Goal: Information Seeking & Learning: Find specific fact

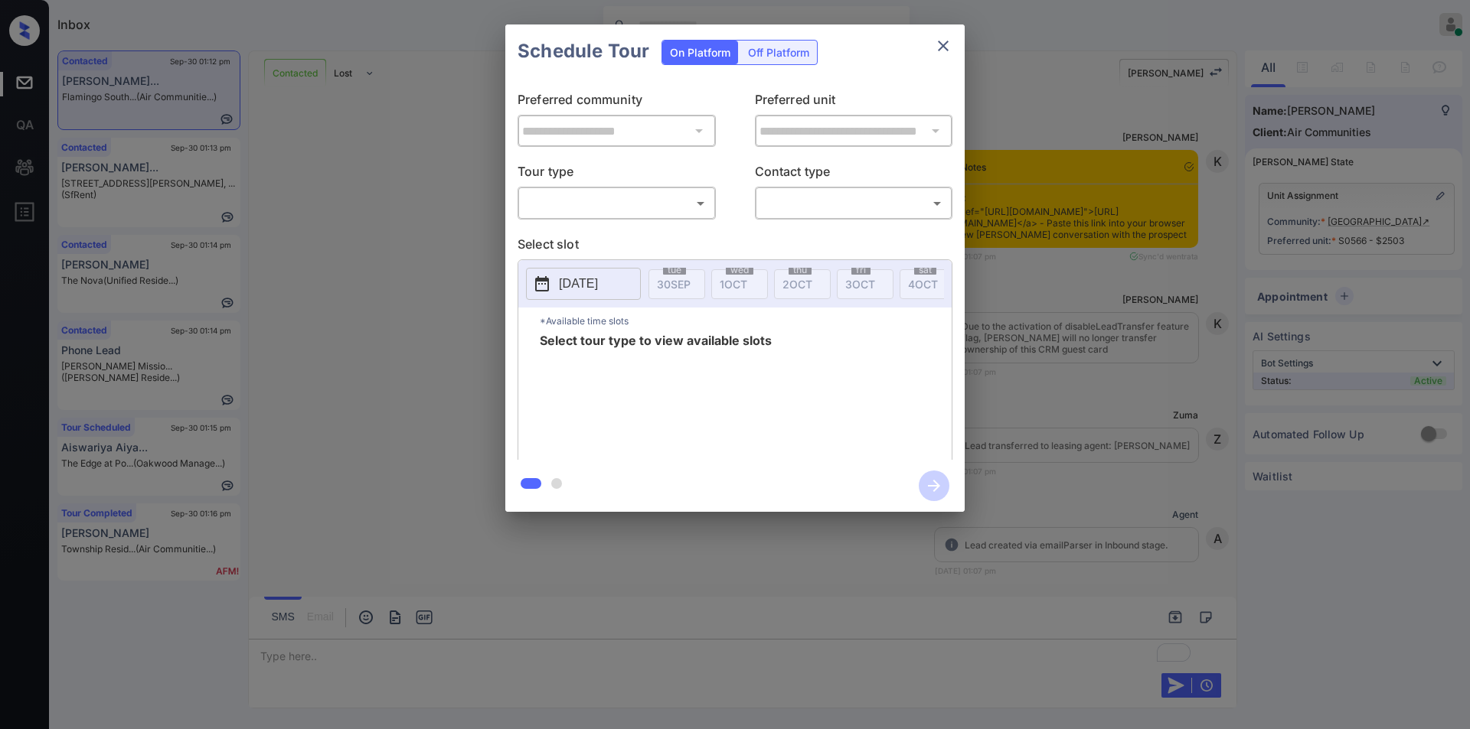
scroll to position [1275, 0]
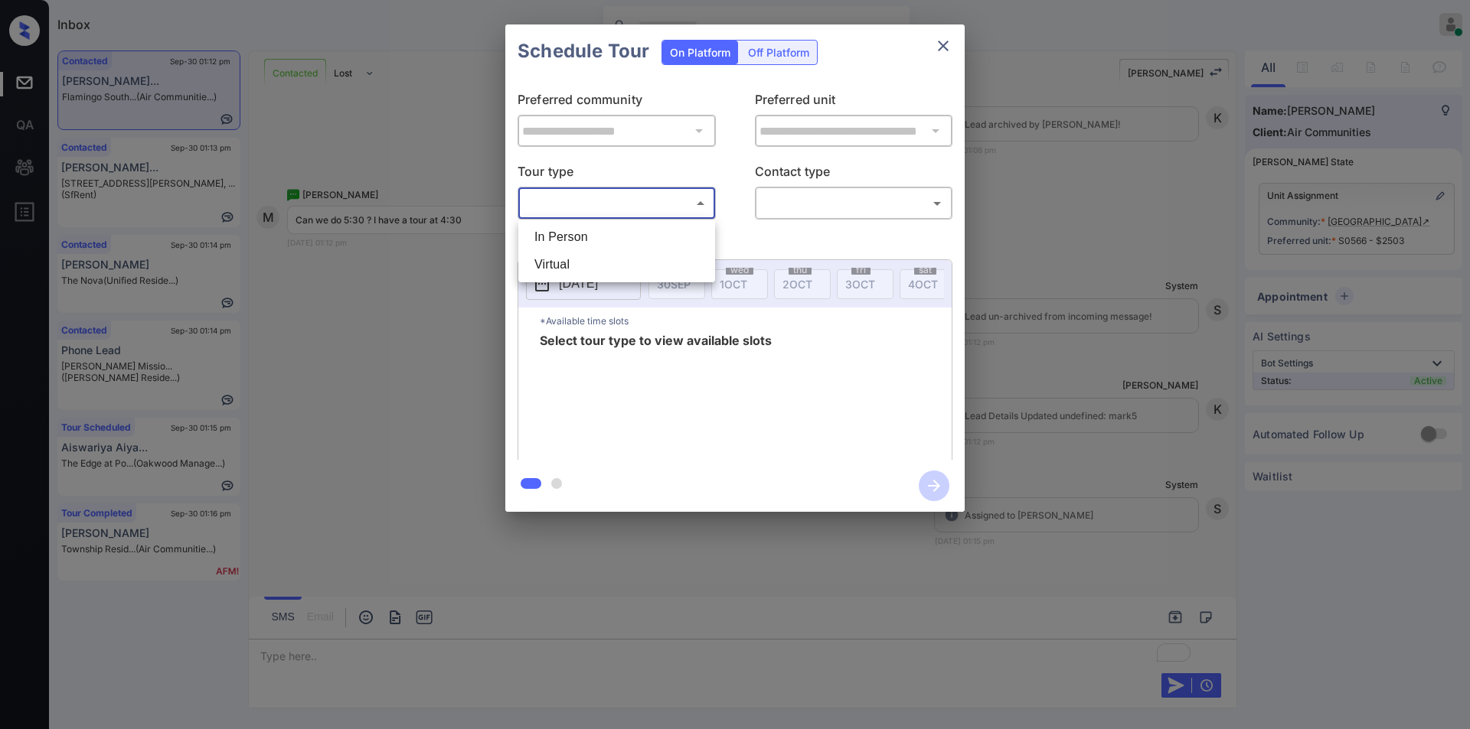
click at [602, 199] on body "Inbox Jiro Alonzo Online Set yourself offline Set yourself on break Profile Swi…" at bounding box center [735, 364] width 1470 height 729
click at [599, 242] on li "In Person" at bounding box center [616, 238] width 189 height 28
type input "********"
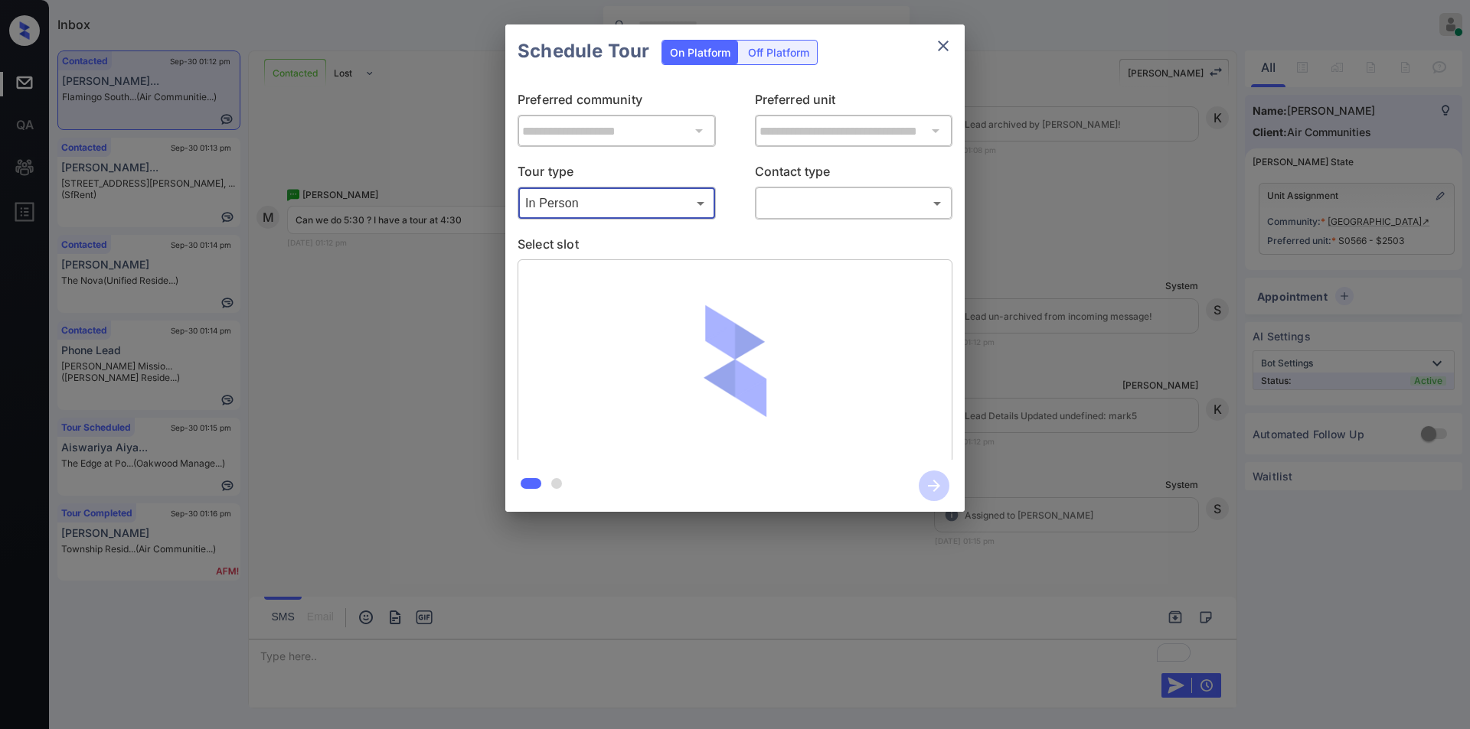
click at [801, 202] on body "Inbox Jiro Alonzo Online Set yourself offline Set yourself on break Profile Swi…" at bounding box center [735, 364] width 1470 height 729
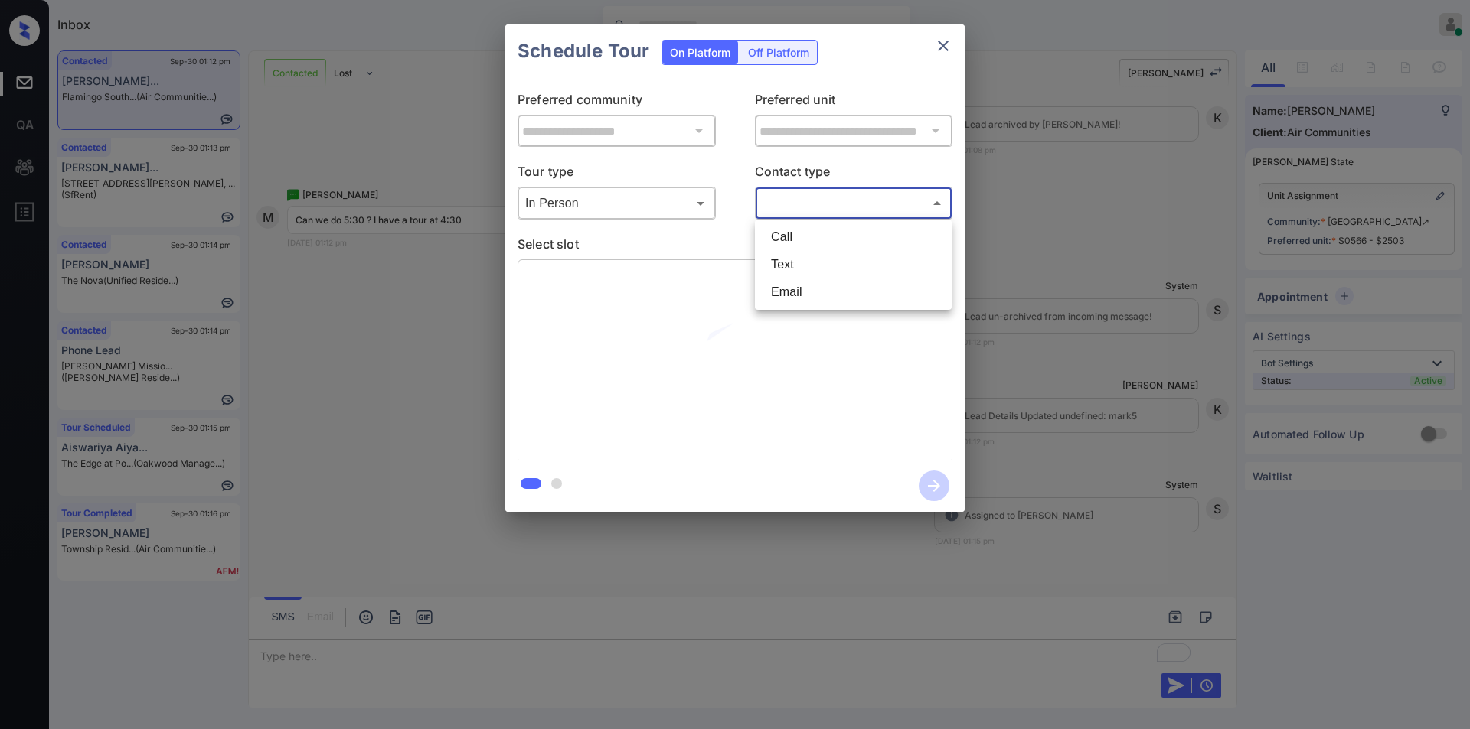
click at [778, 276] on li "Text" at bounding box center [853, 265] width 189 height 28
type input "****"
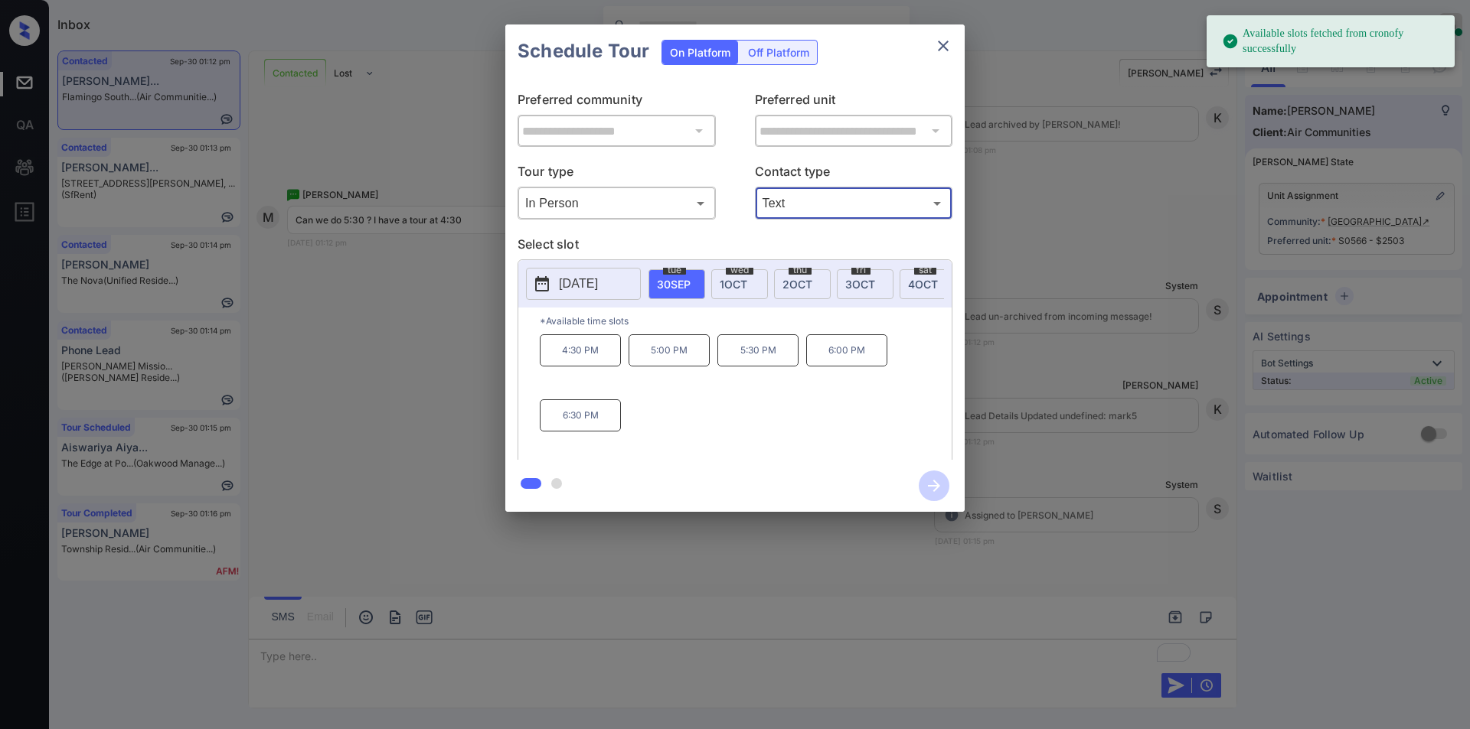
click at [765, 365] on p "5:30 PM" at bounding box center [757, 350] width 81 height 32
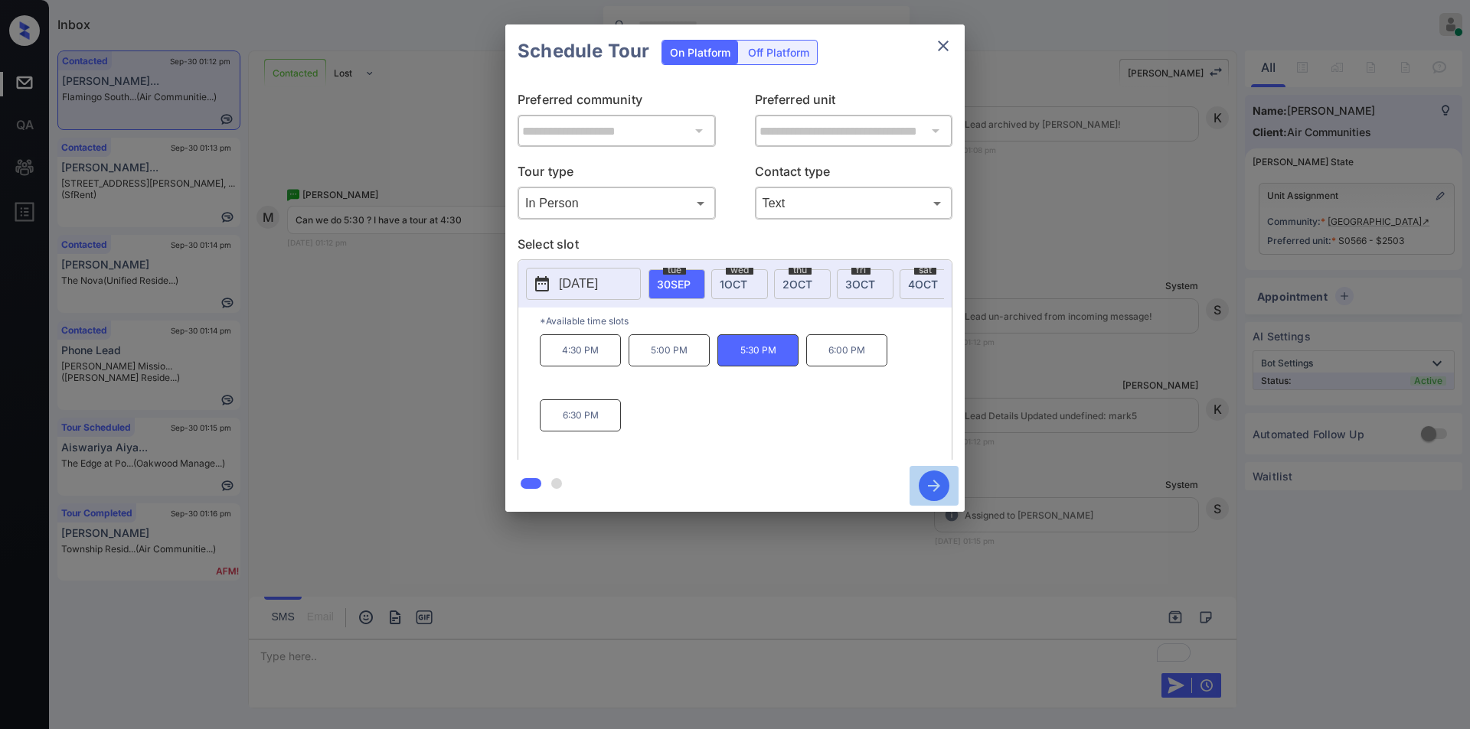
click at [927, 476] on icon "button" at bounding box center [934, 486] width 31 height 31
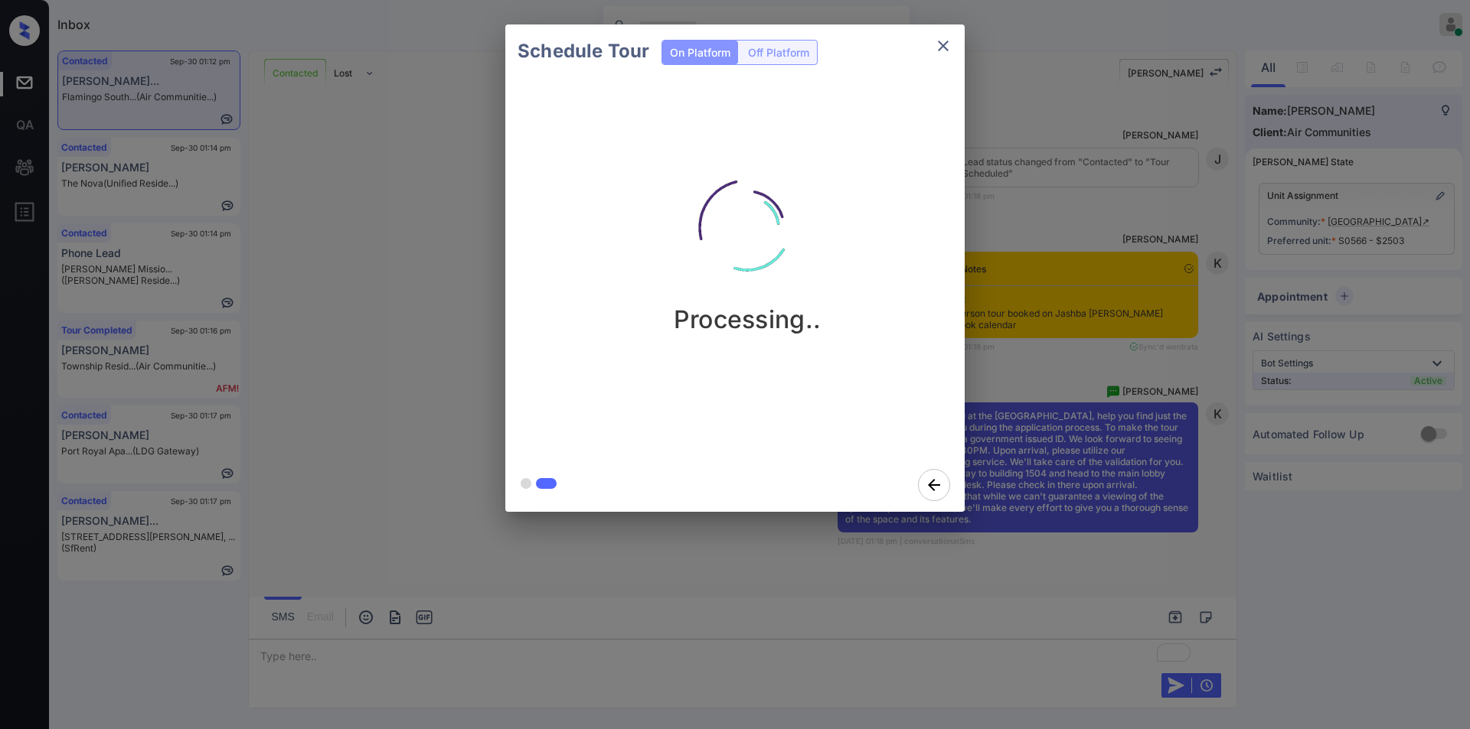
scroll to position [1822, 0]
click at [951, 47] on icon "close" at bounding box center [943, 46] width 18 height 18
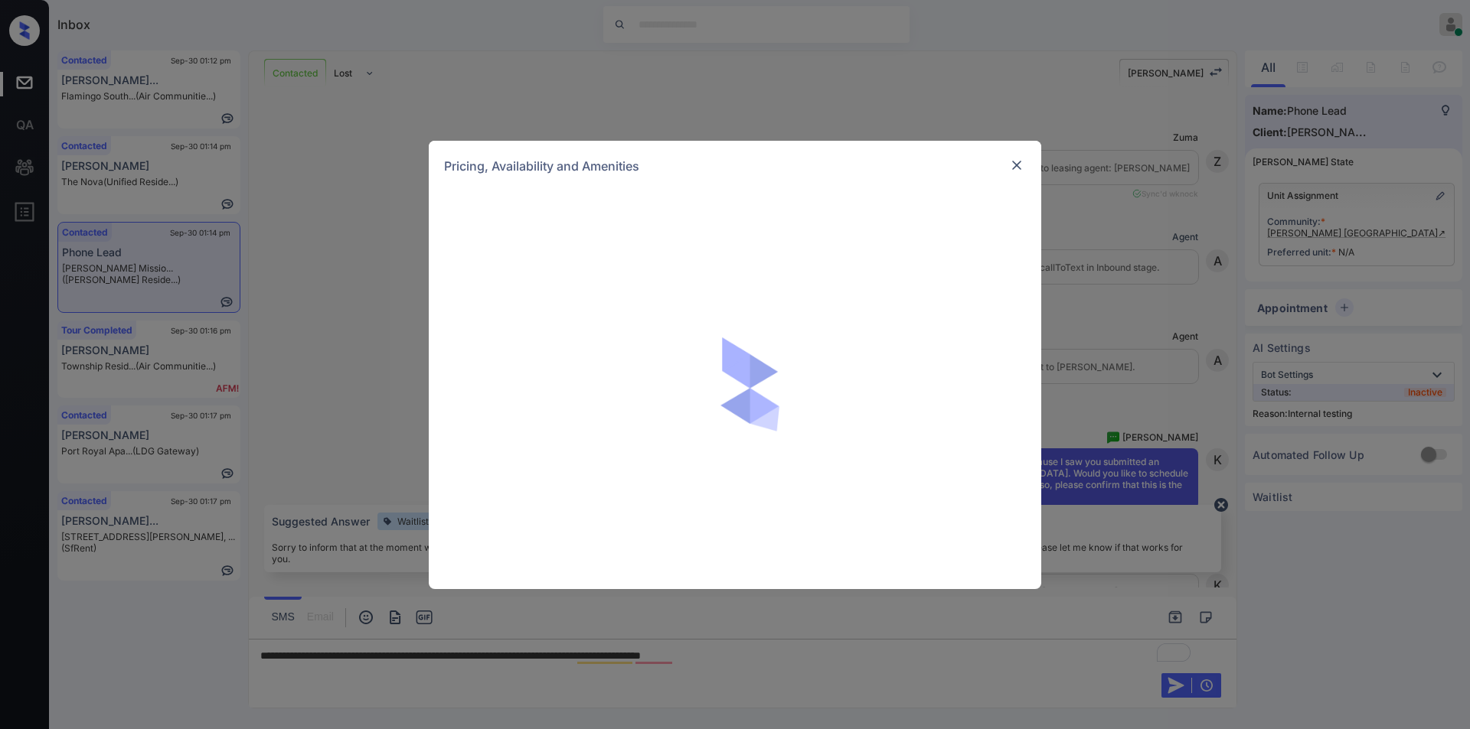
scroll to position [1793, 0]
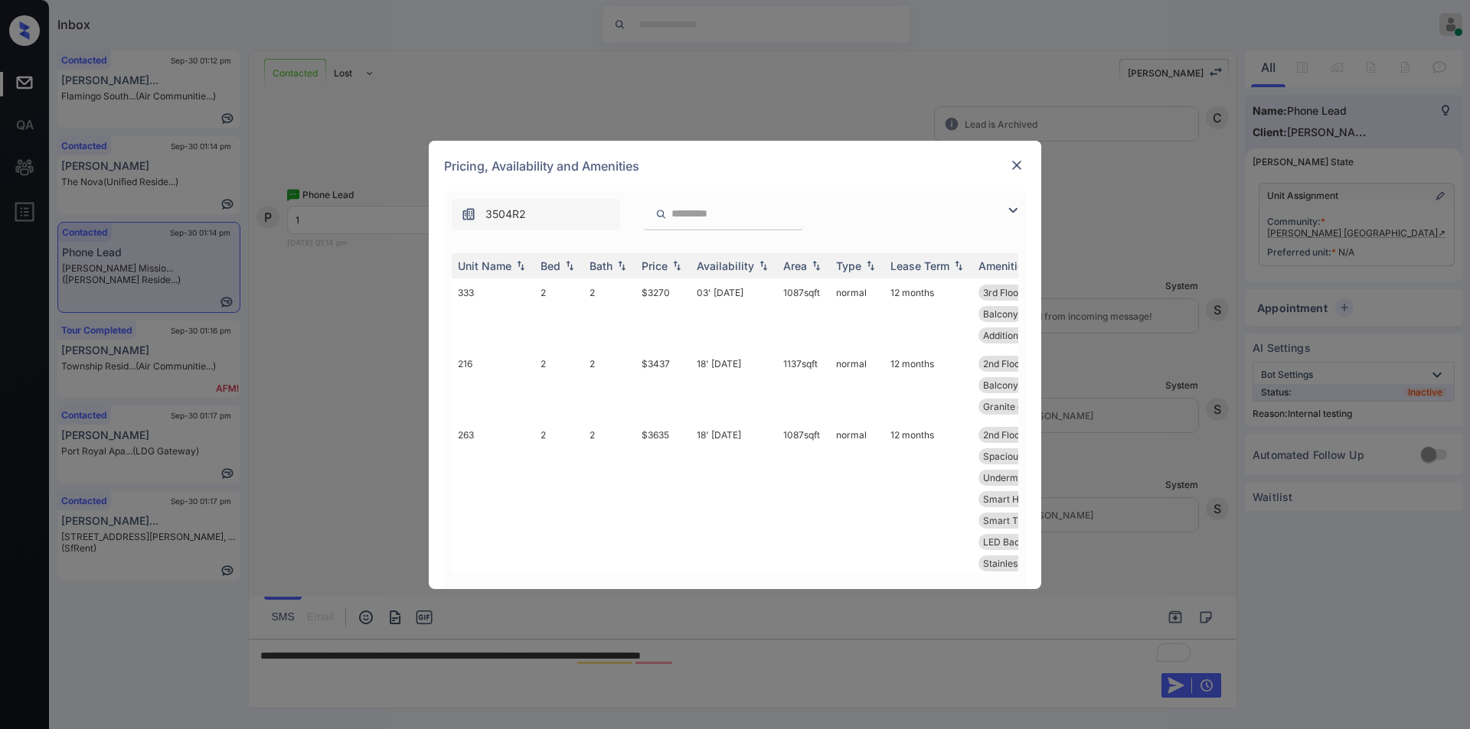
click at [1008, 207] on img at bounding box center [1012, 210] width 18 height 18
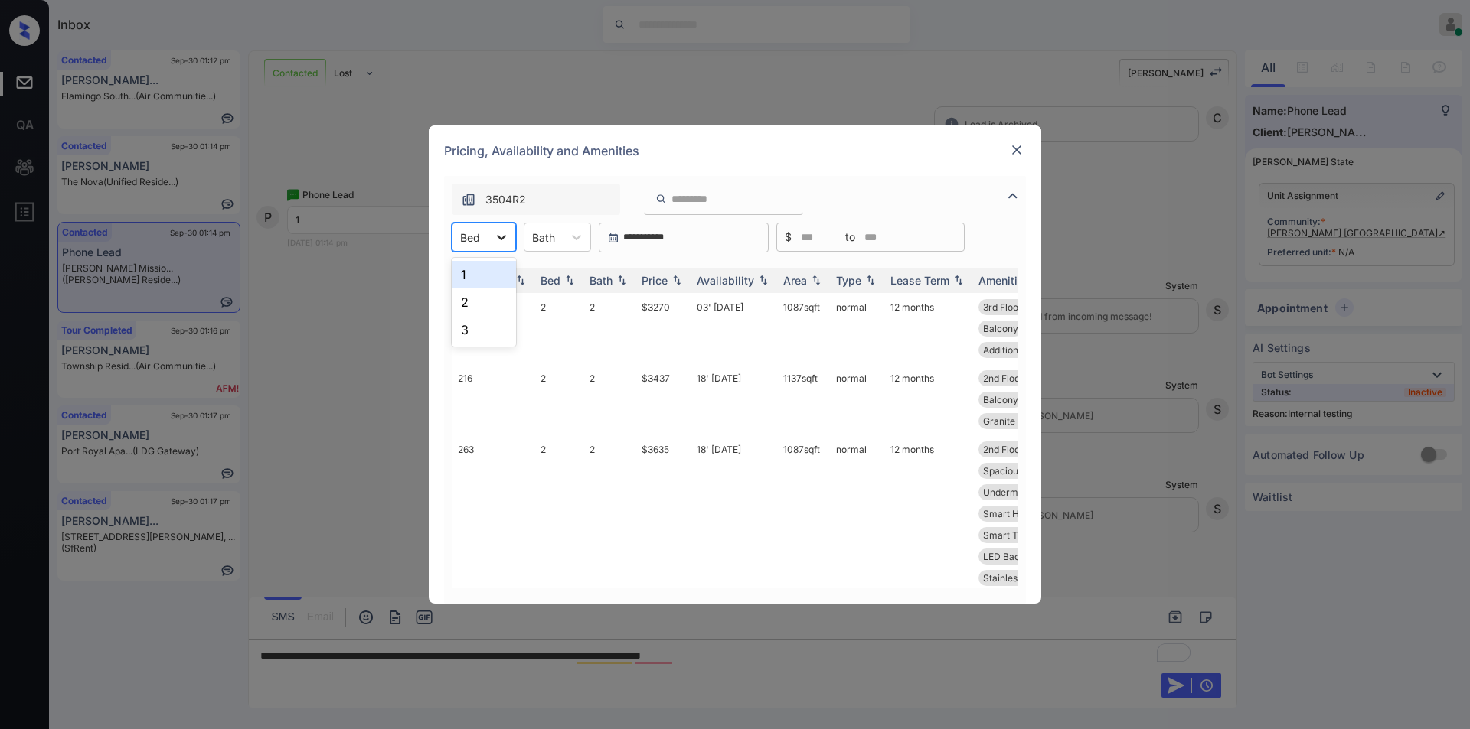
click at [492, 243] on div at bounding box center [502, 238] width 28 height 28
click at [479, 272] on div "1" at bounding box center [484, 275] width 64 height 28
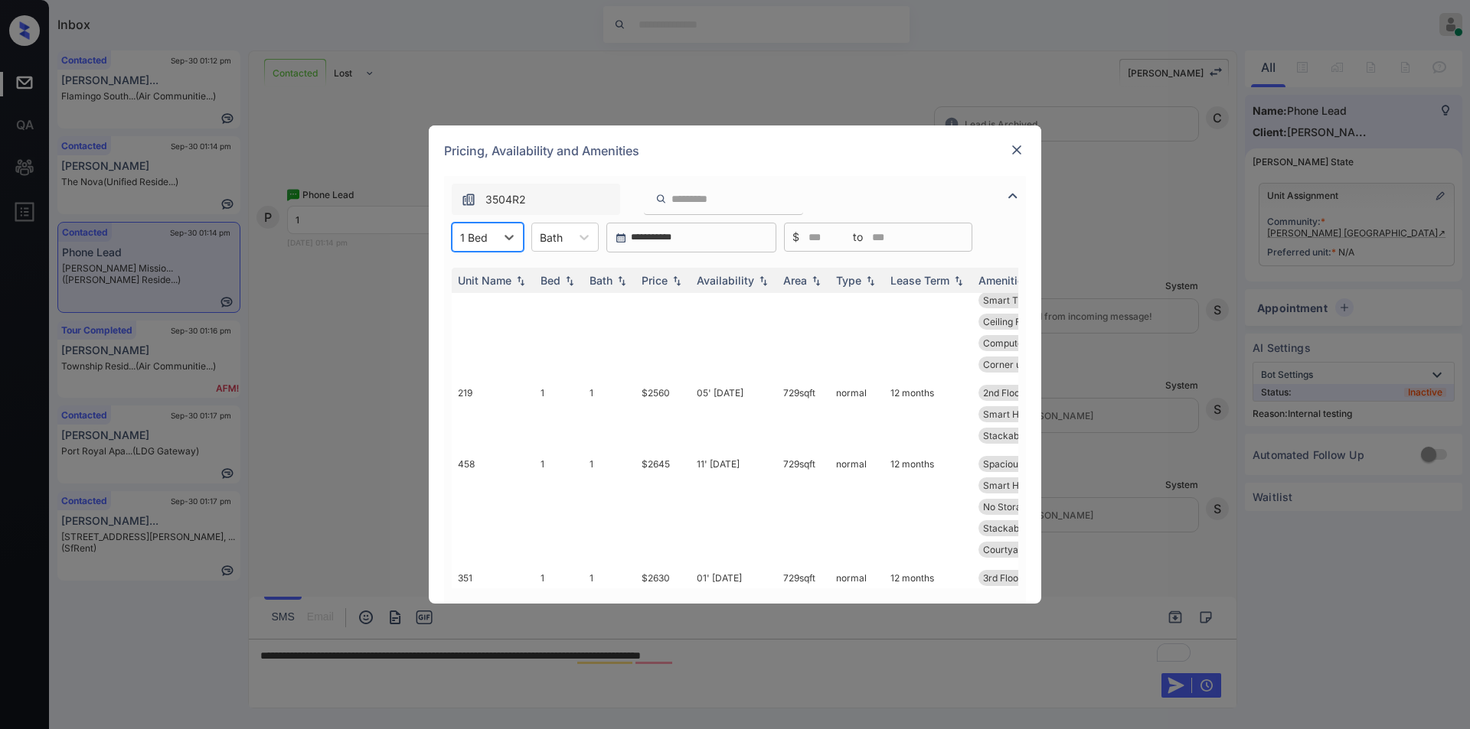
scroll to position [299, 0]
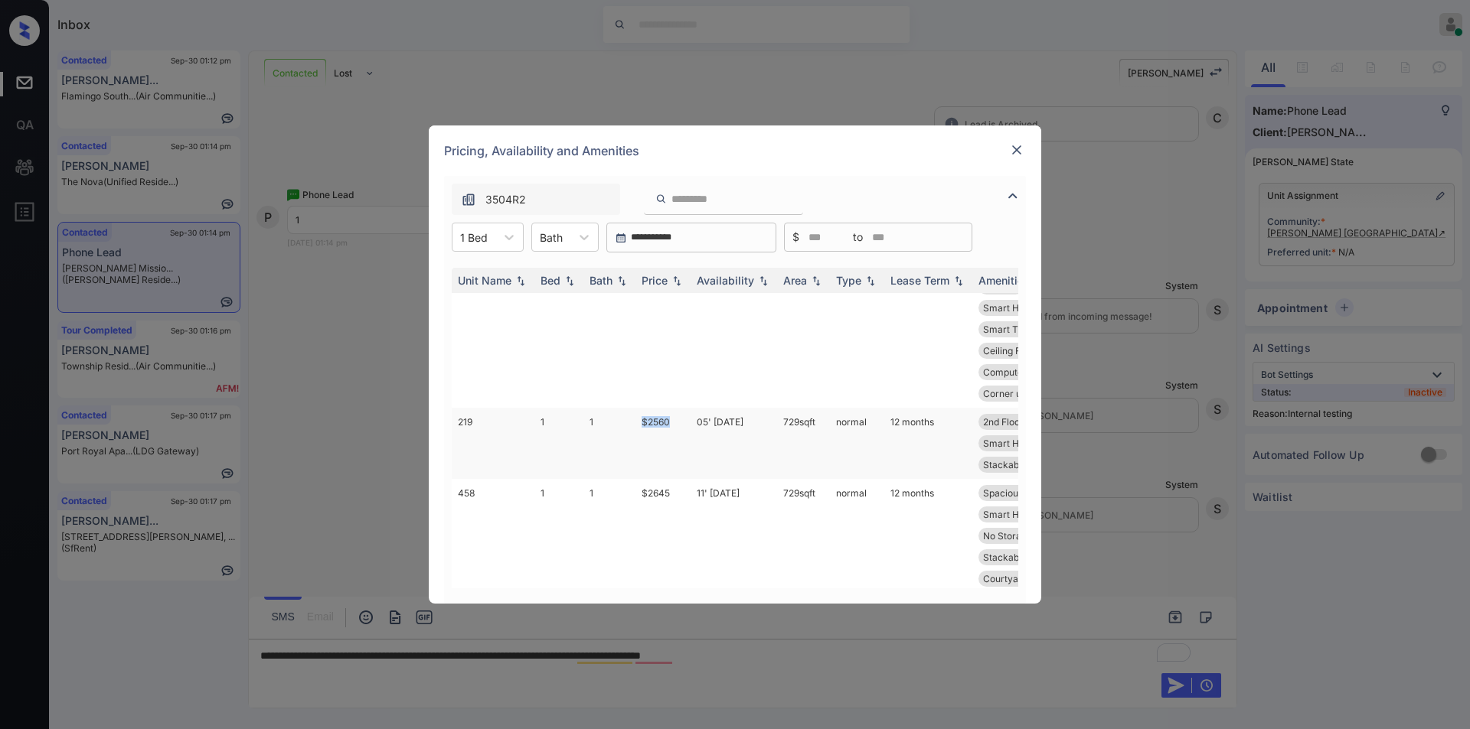
drag, startPoint x: 632, startPoint y: 421, endPoint x: 674, endPoint y: 422, distance: 41.3
click at [674, 422] on tr "219 1 1 $2560 05' Nov 25 729 sqft normal 12 months 2nd Floor Spacious Closet Ba…" at bounding box center [852, 443] width 800 height 71
copy tr "$2560"
click at [1023, 152] on img at bounding box center [1016, 149] width 15 height 15
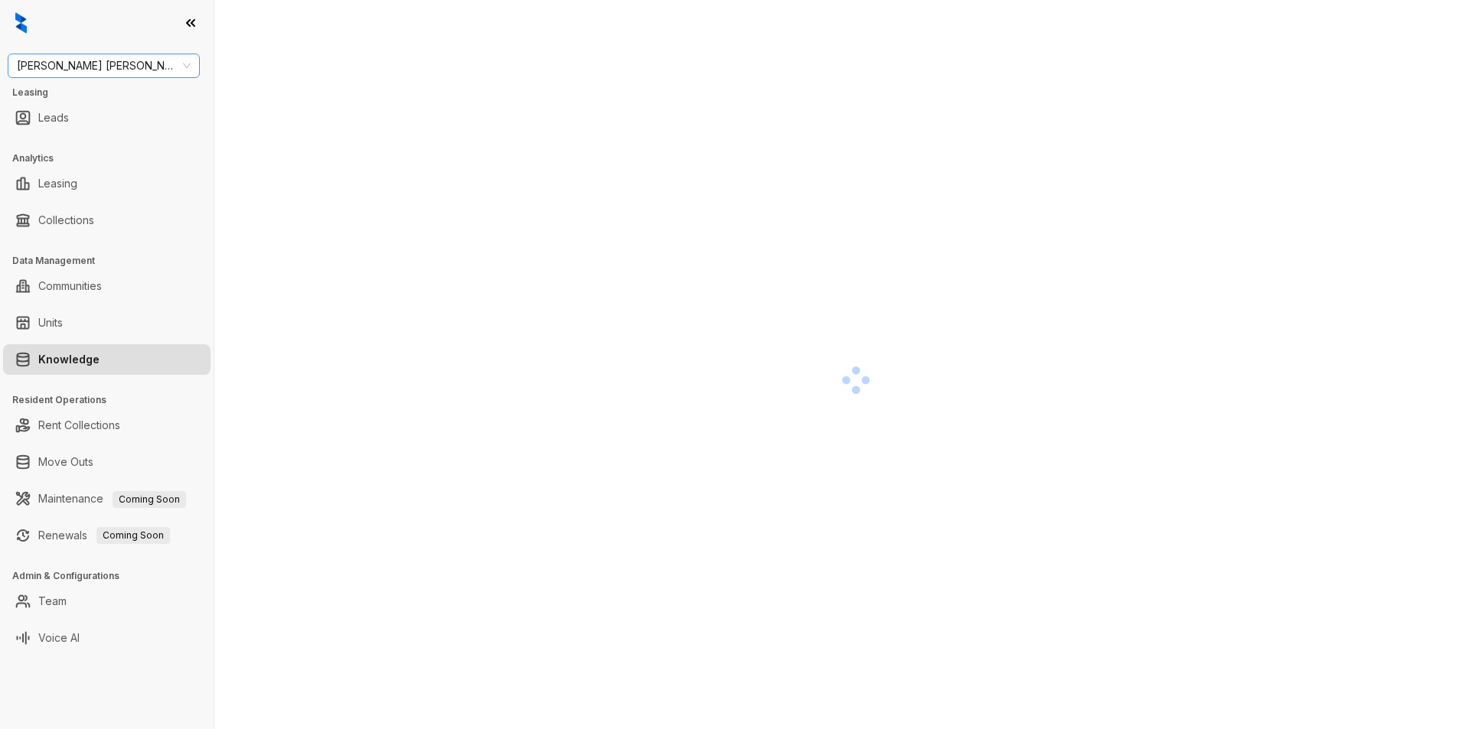
click at [103, 67] on span "[PERSON_NAME] [PERSON_NAME]" at bounding box center [104, 65] width 174 height 23
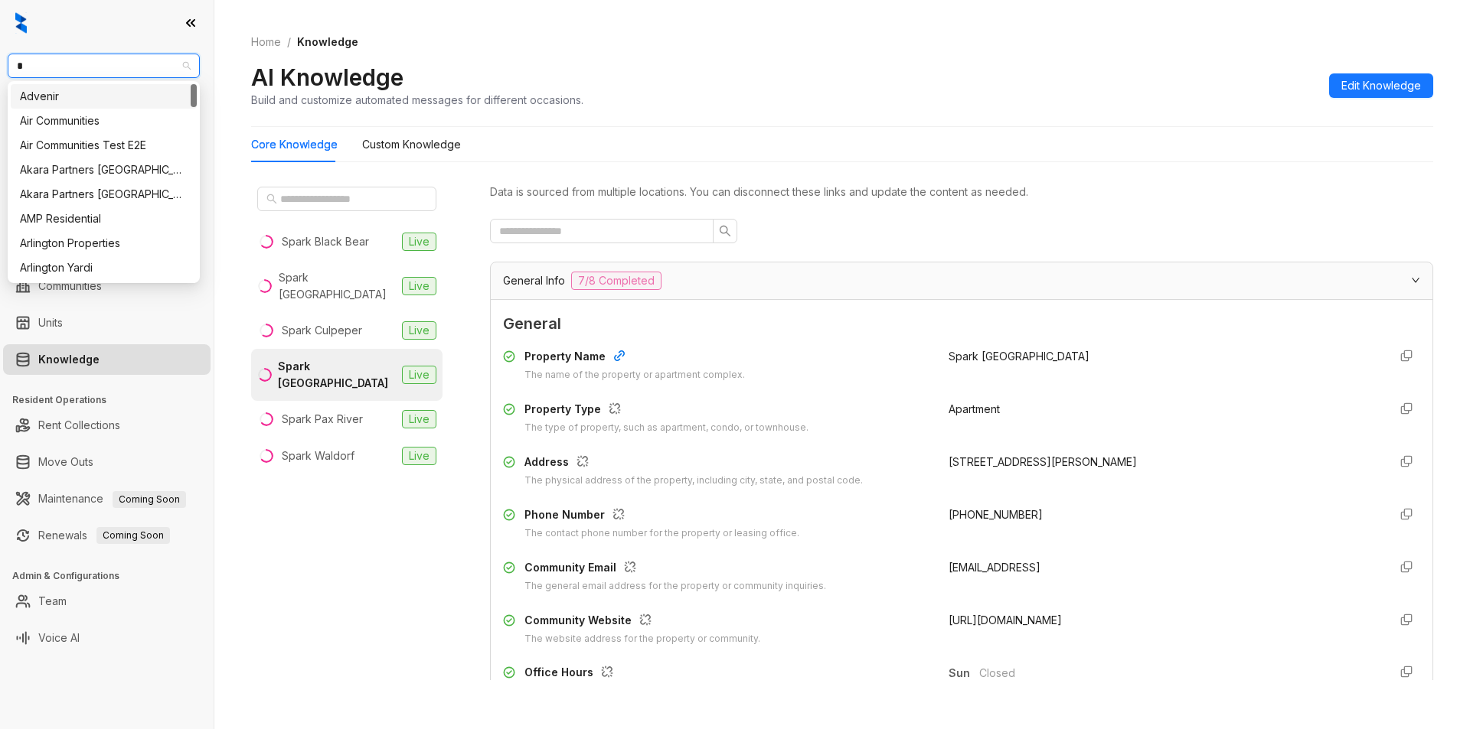
type input "**"
click at [83, 114] on div "RR Living" at bounding box center [104, 121] width 168 height 17
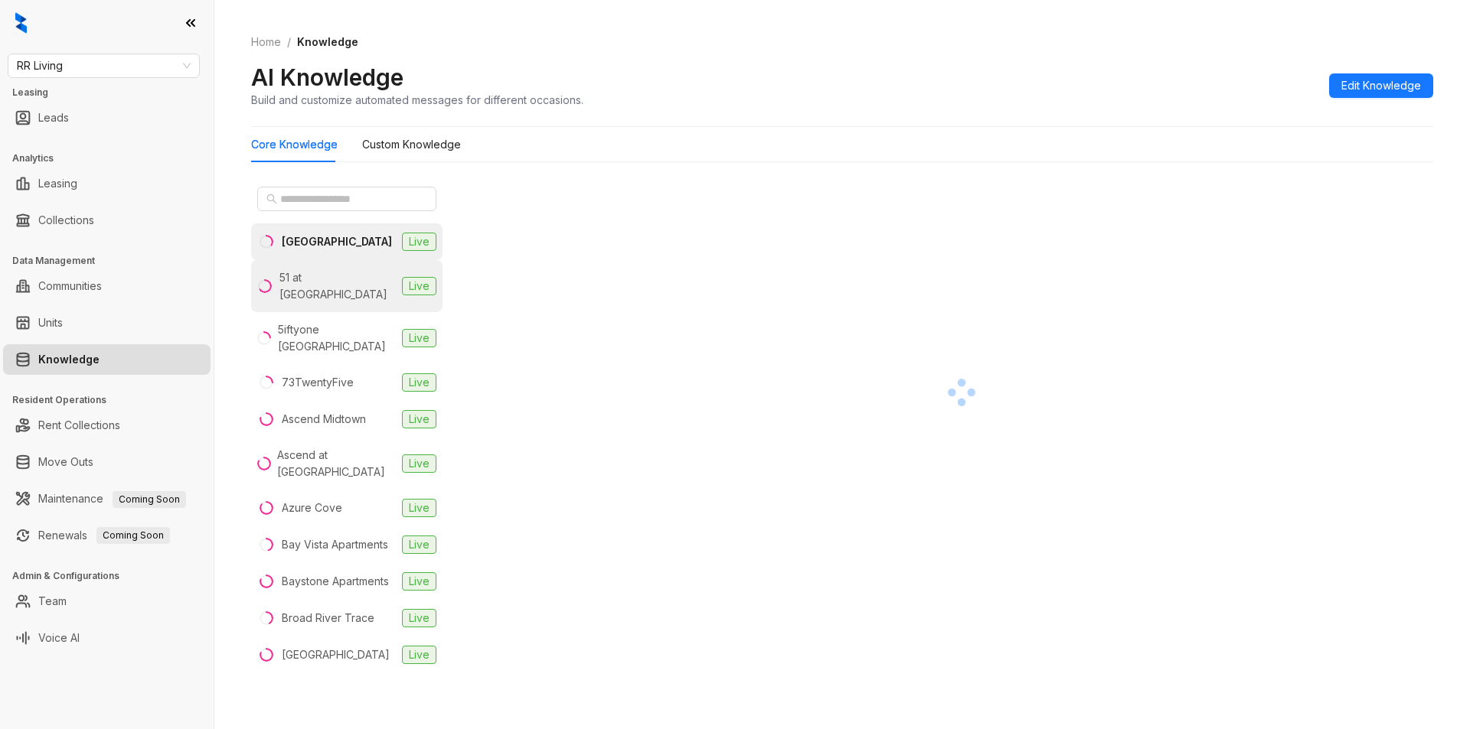
click at [339, 282] on div "51 at [GEOGRAPHIC_DATA]" at bounding box center [337, 286] width 116 height 34
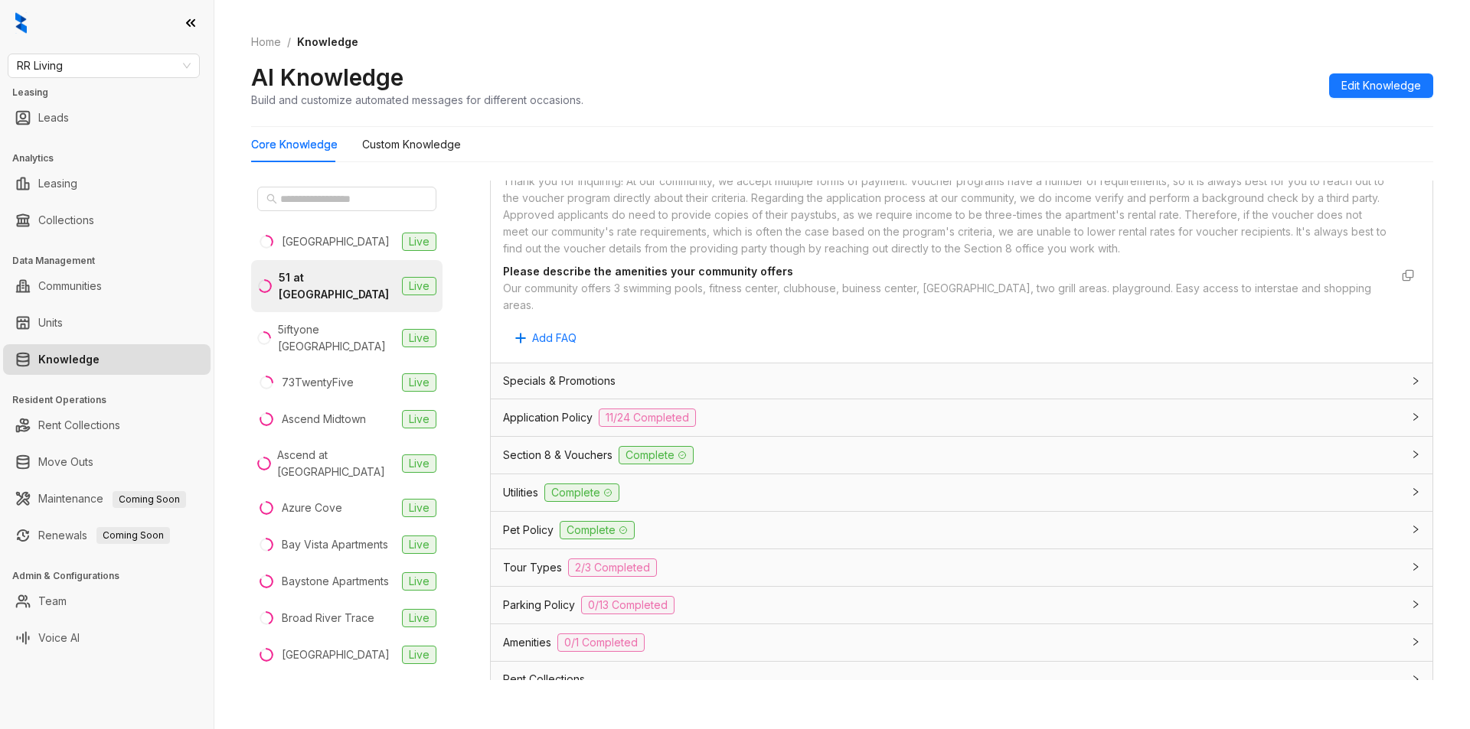
scroll to position [925, 0]
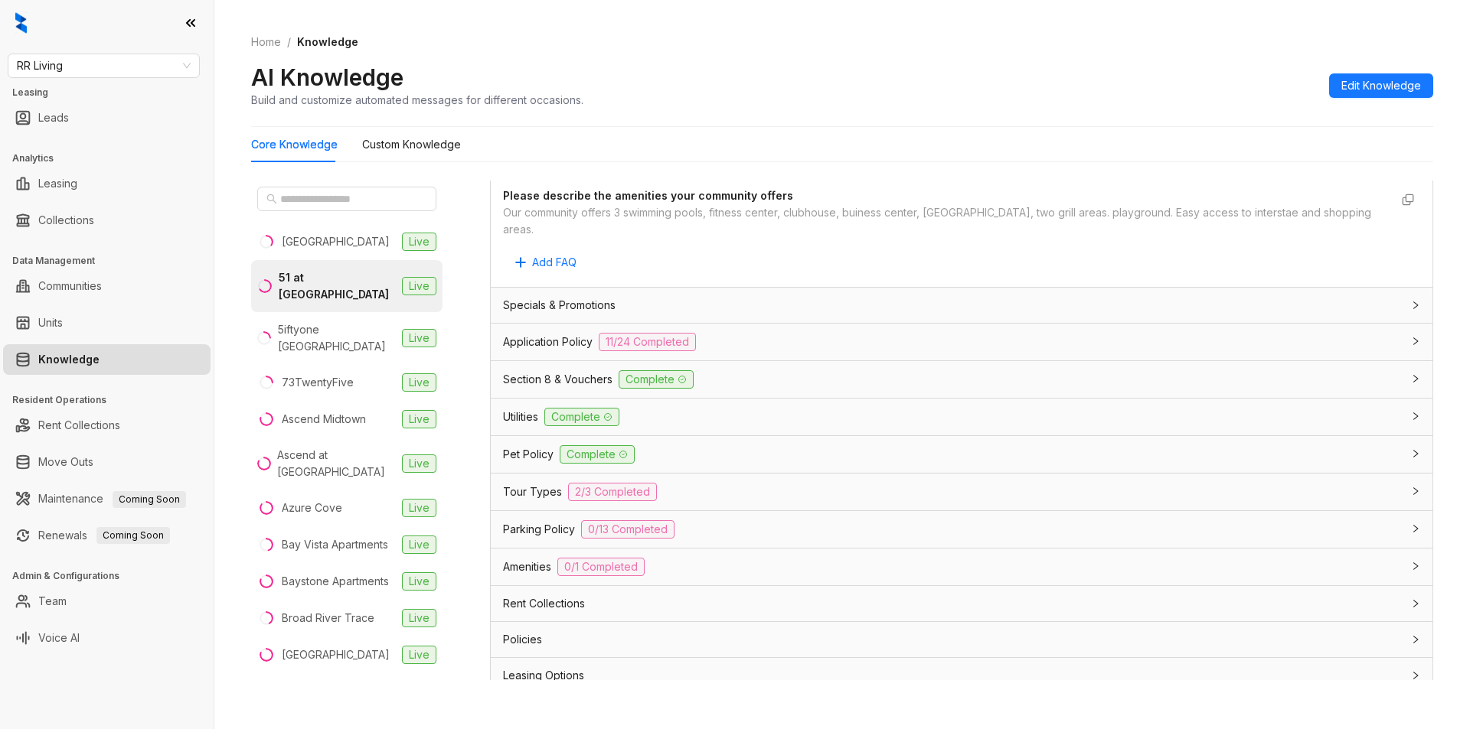
click at [807, 324] on div "Application Policy 11/24 Completed" at bounding box center [961, 342] width 941 height 37
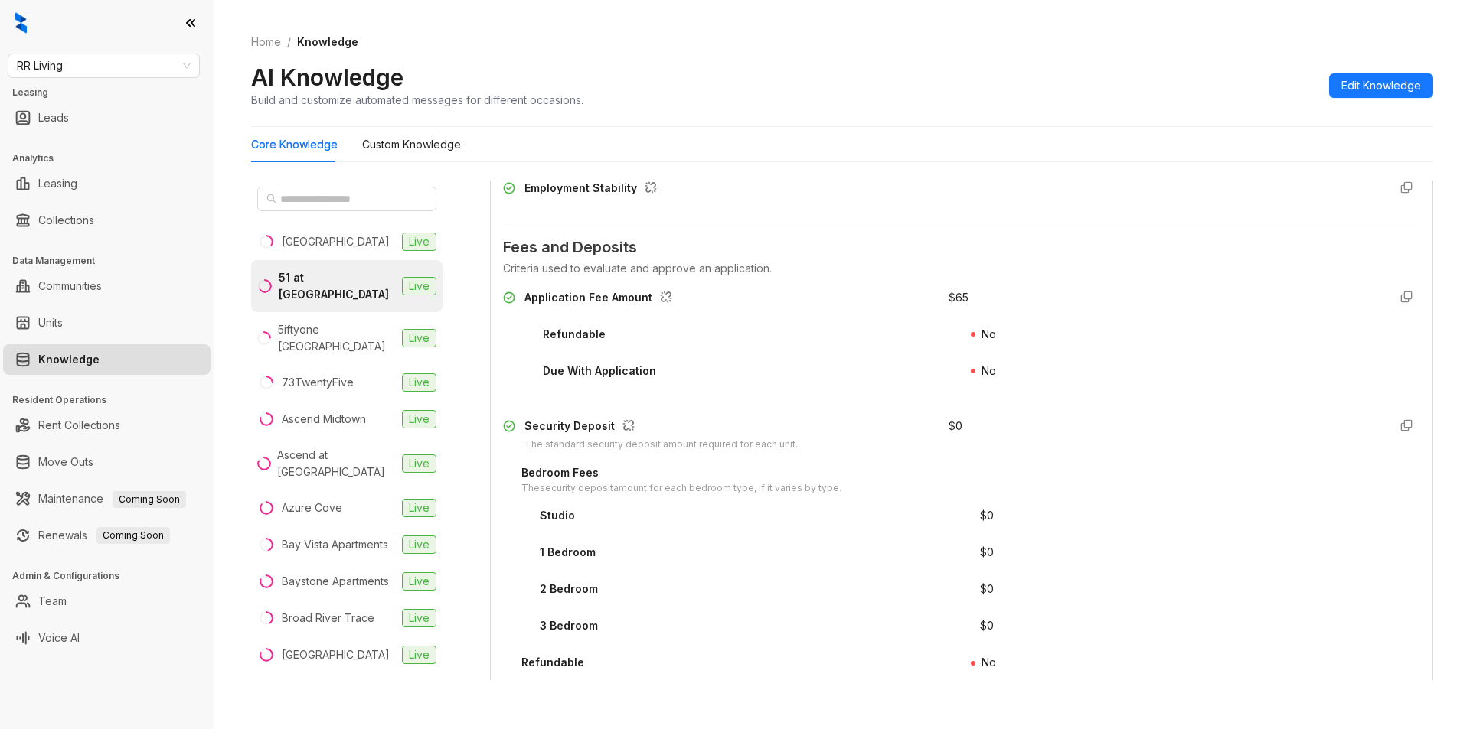
scroll to position [1547, 0]
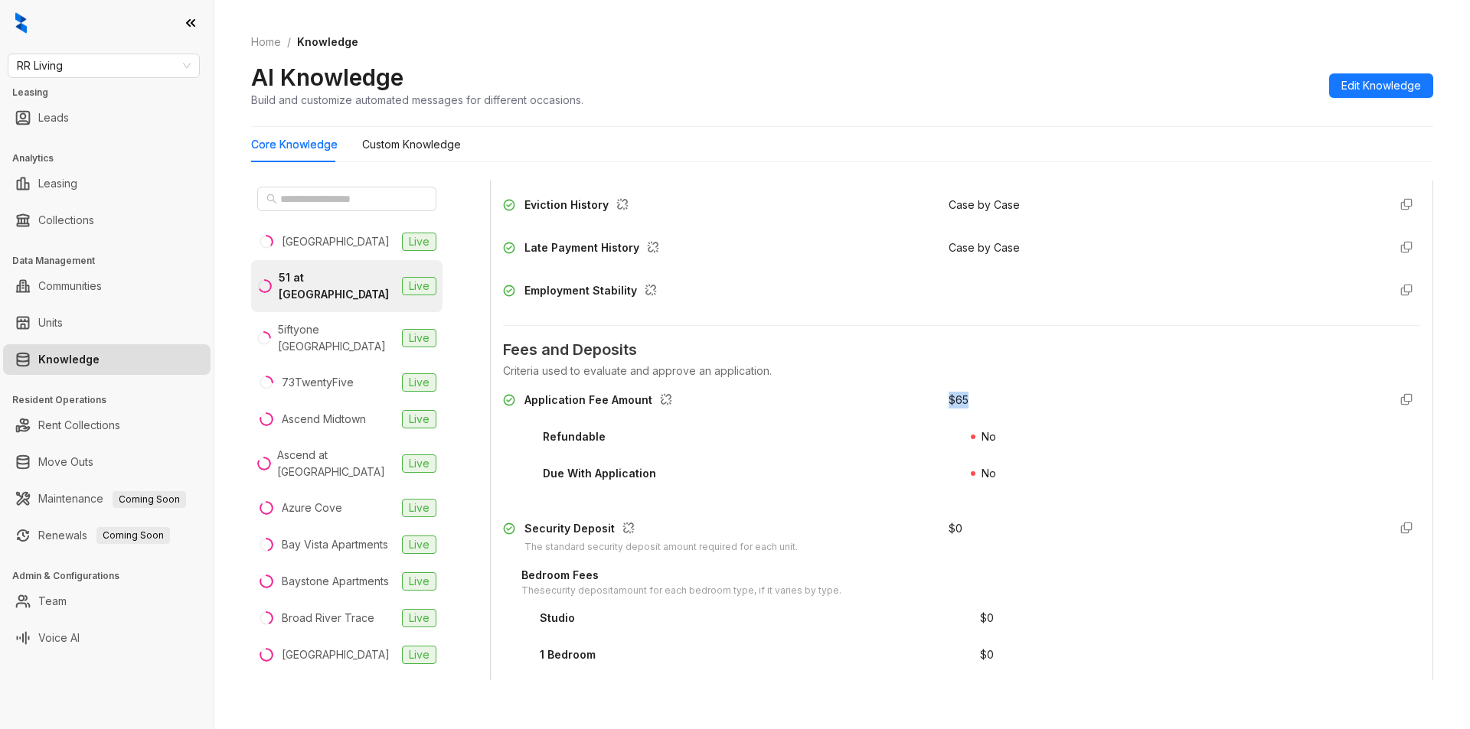
drag, startPoint x: 935, startPoint y: 382, endPoint x: 974, endPoint y: 387, distance: 39.3
click at [974, 392] on div "Application Fee Amount $ 65" at bounding box center [961, 404] width 917 height 24
drag, startPoint x: 524, startPoint y: 378, endPoint x: 644, endPoint y: 374, distance: 121.0
click at [644, 392] on div "Application Fee Amount" at bounding box center [716, 404] width 427 height 24
copy div "Application Fee Amoun"
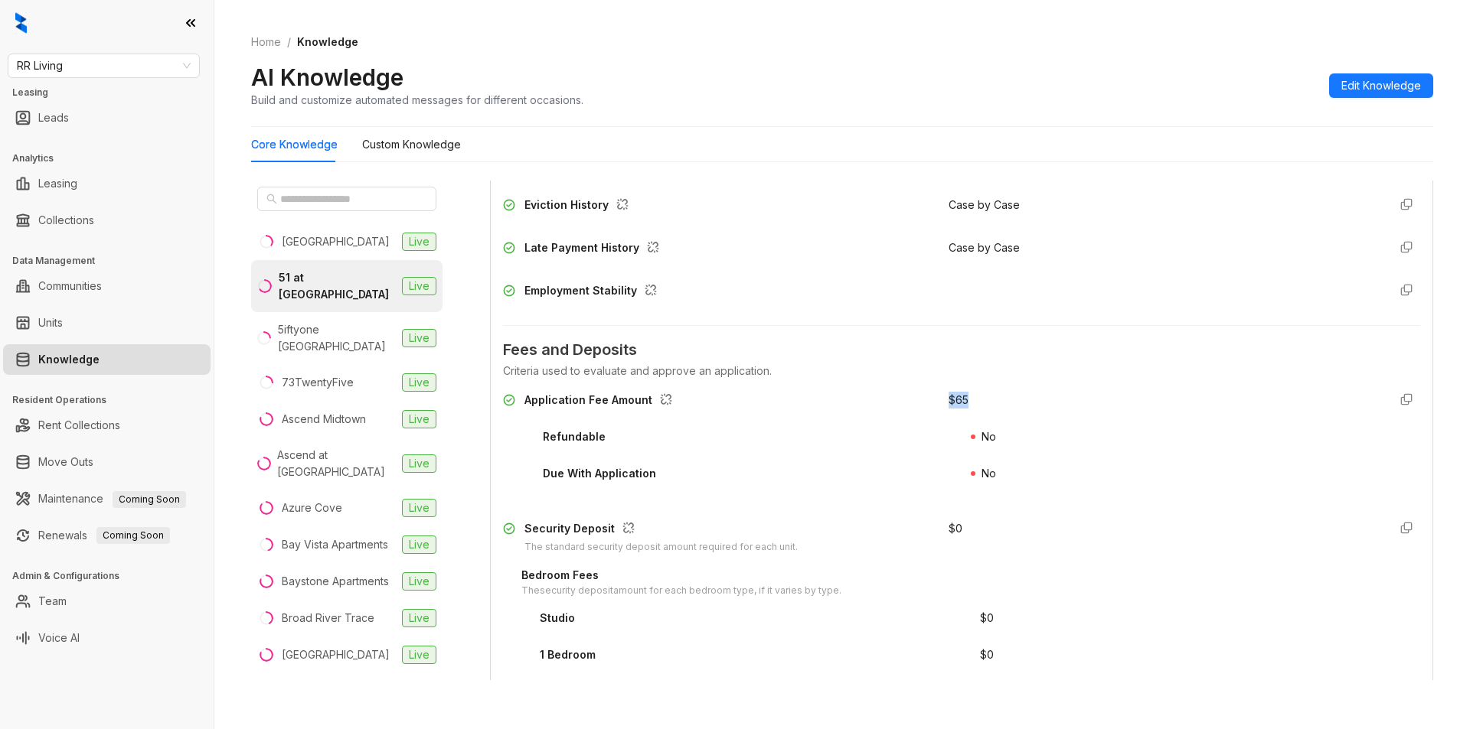
drag, startPoint x: 930, startPoint y: 383, endPoint x: 958, endPoint y: 377, distance: 28.2
click at [958, 392] on div "Application Fee Amount $ 65" at bounding box center [961, 404] width 917 height 24
copy div "$ 65"
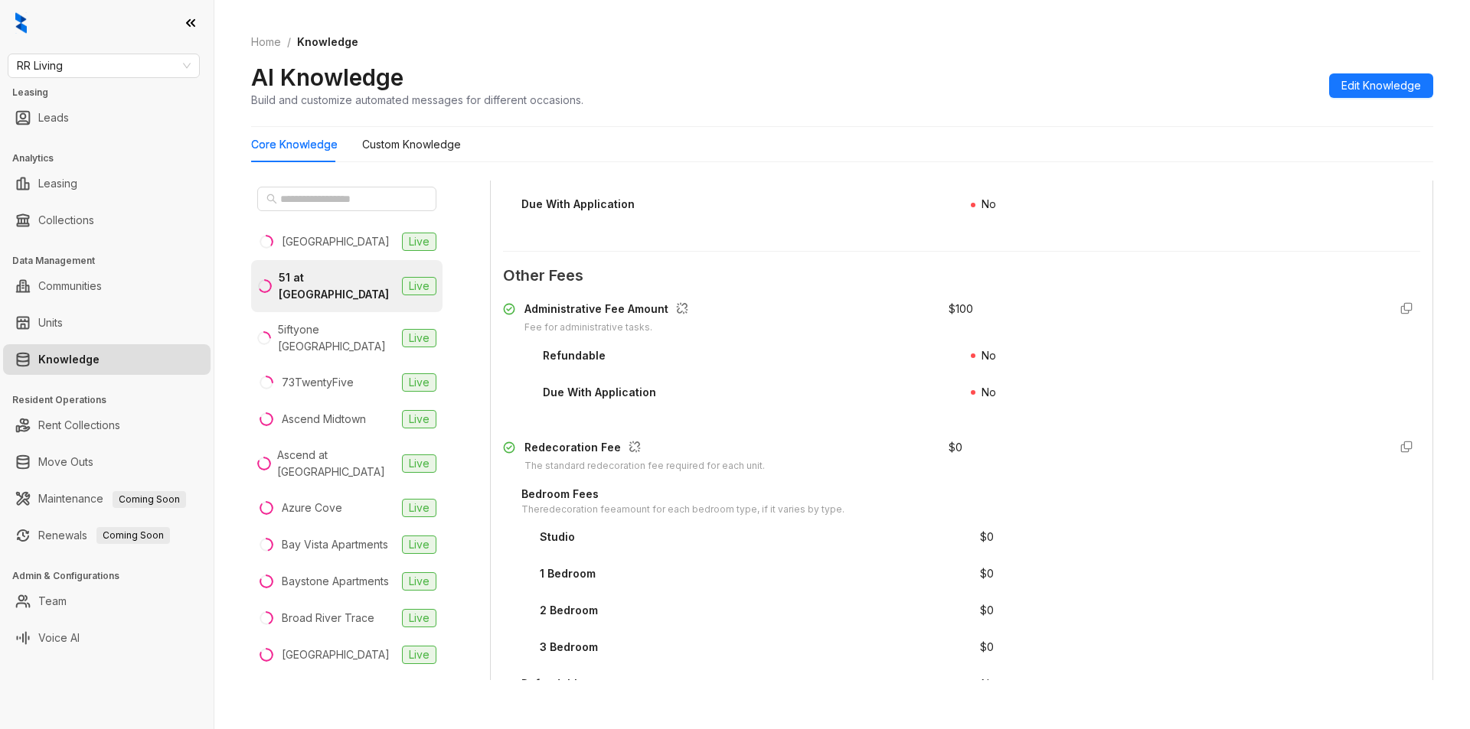
scroll to position [2188, 0]
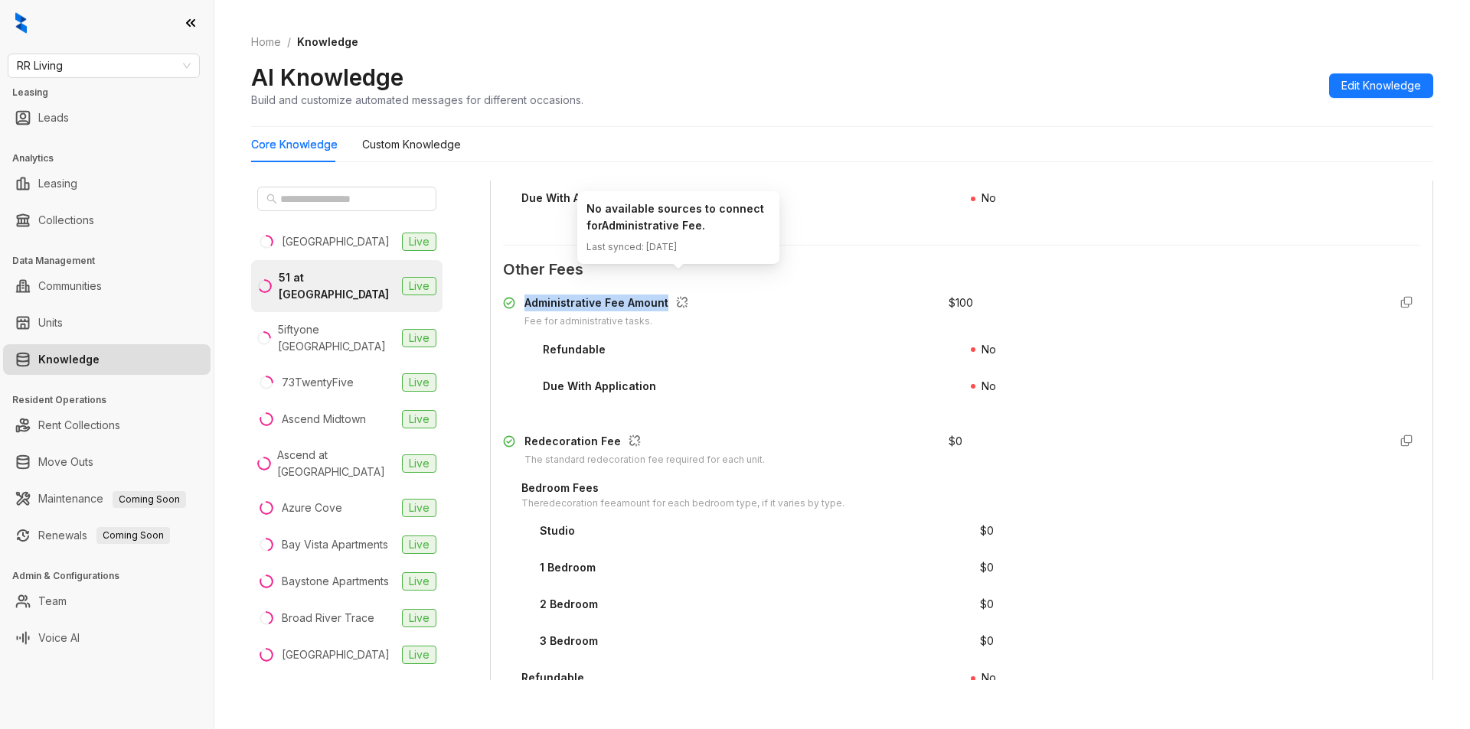
drag, startPoint x: 524, startPoint y: 291, endPoint x: 665, endPoint y: 290, distance: 141.6
click at [665, 295] on div "Administrative Fee Amount Fee for administrative tasks." at bounding box center [716, 312] width 427 height 34
copy div "Administrative Fee Amount"
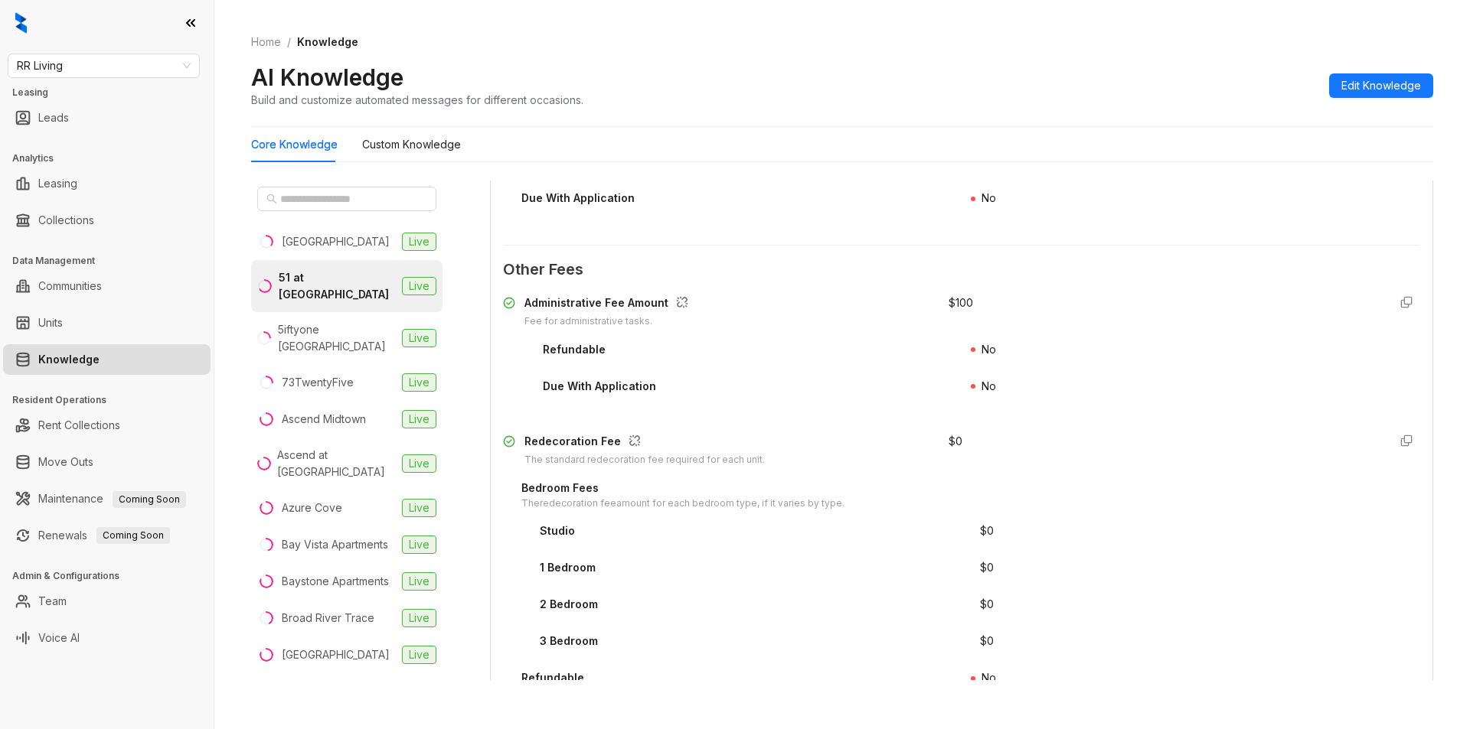
click at [964, 295] on div "$ 100" at bounding box center [1161, 312] width 427 height 34
drag, startPoint x: 936, startPoint y: 288, endPoint x: 964, endPoint y: 290, distance: 27.7
click at [964, 295] on div "Administrative Fee Amount Fee for administrative tasks. $ 100" at bounding box center [961, 312] width 917 height 34
copy div "$ 100"
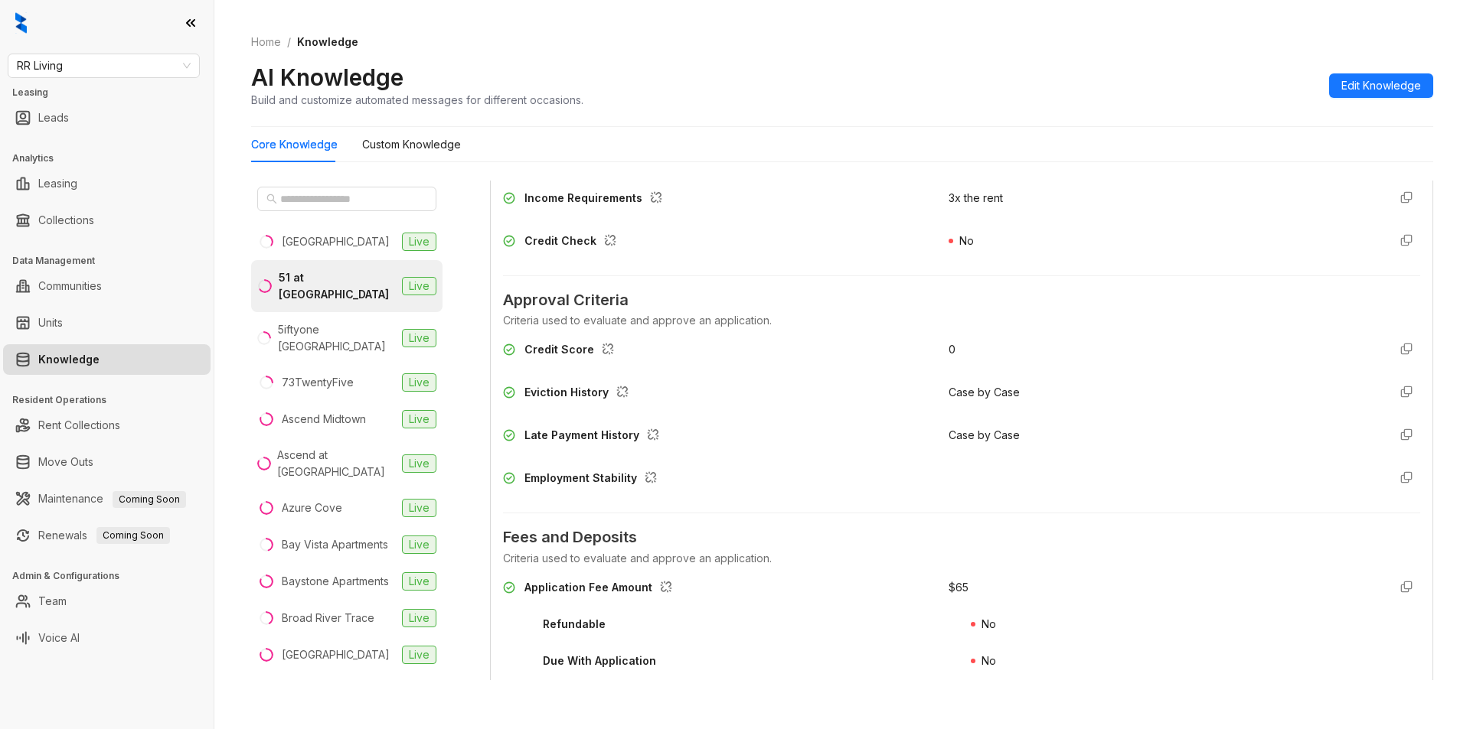
scroll to position [1202, 0]
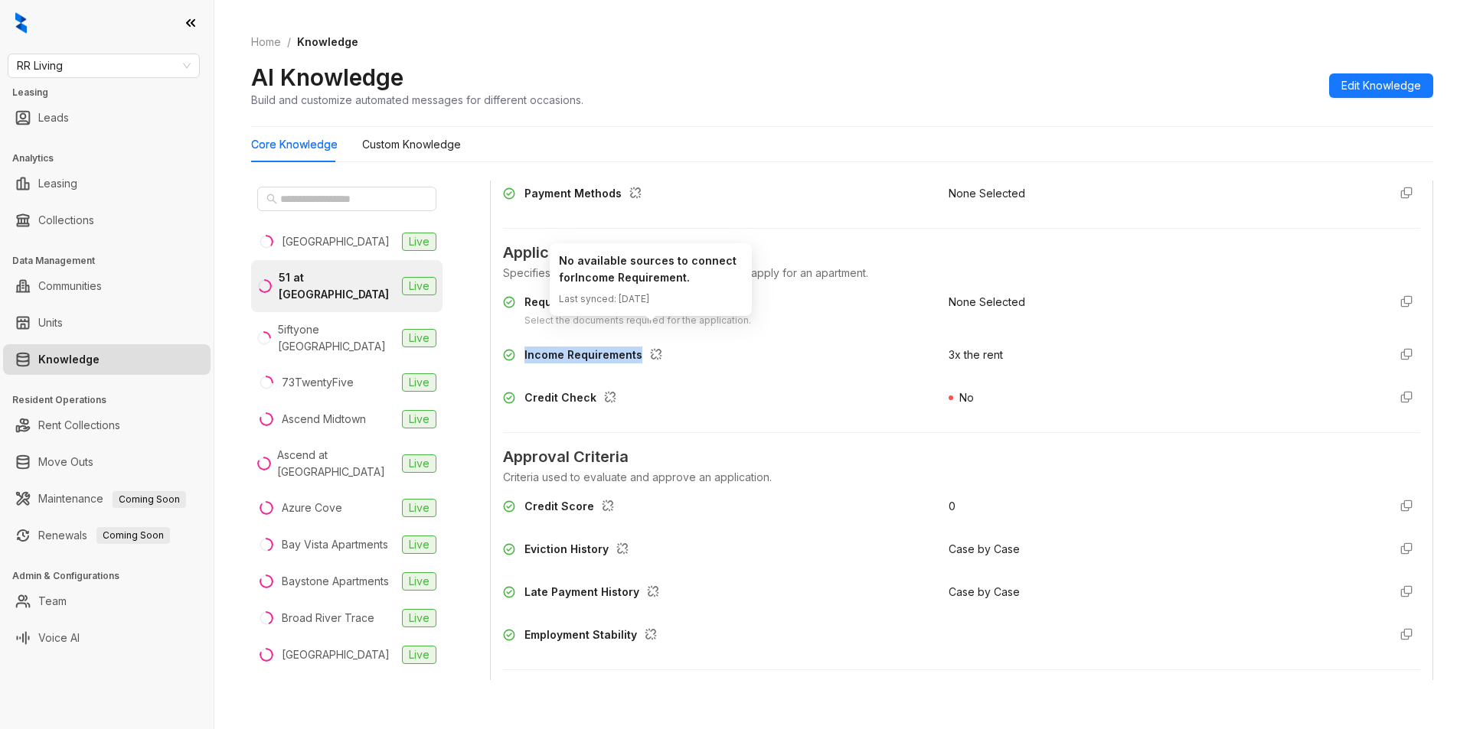
drag, startPoint x: 521, startPoint y: 339, endPoint x: 641, endPoint y: 339, distance: 119.4
click at [641, 347] on div "Income Requirements" at bounding box center [716, 359] width 427 height 24
copy div "Income Requirements"
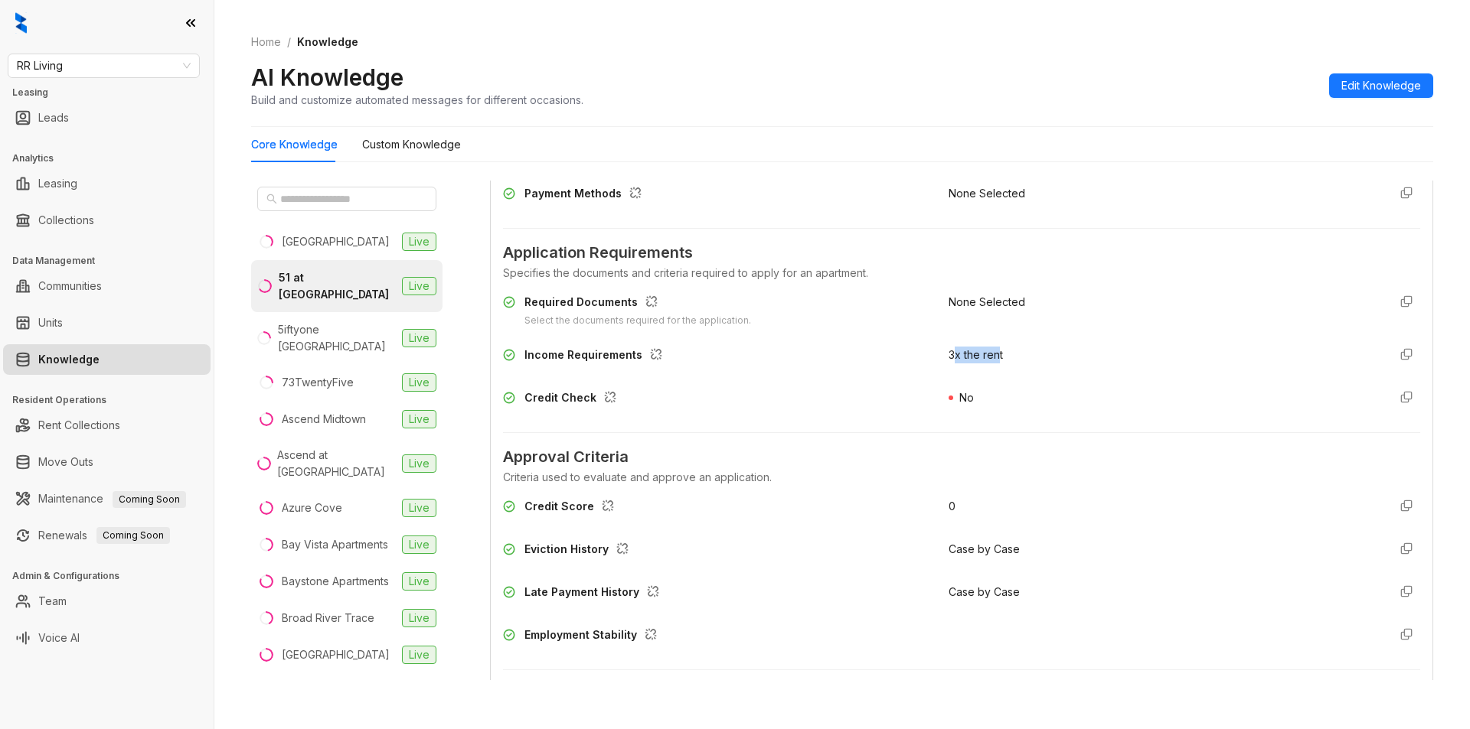
drag, startPoint x: 941, startPoint y: 340, endPoint x: 986, endPoint y: 338, distance: 45.2
click at [986, 348] on span "3x the rent" at bounding box center [975, 354] width 54 height 13
drag, startPoint x: 937, startPoint y: 343, endPoint x: 1010, endPoint y: 341, distance: 73.5
click at [1010, 347] on div "3x the rent" at bounding box center [1161, 359] width 427 height 24
copy span "3x the rent"
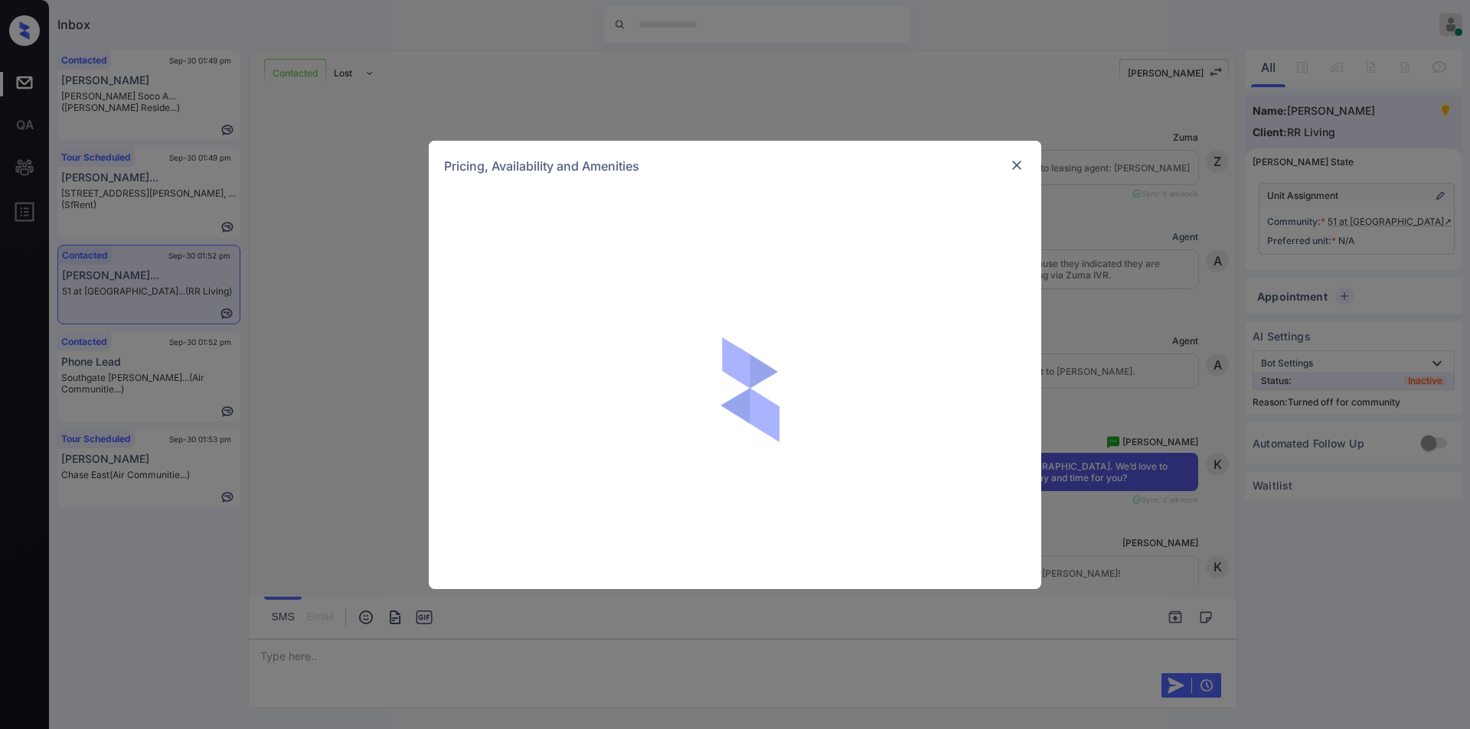
scroll to position [2896, 0]
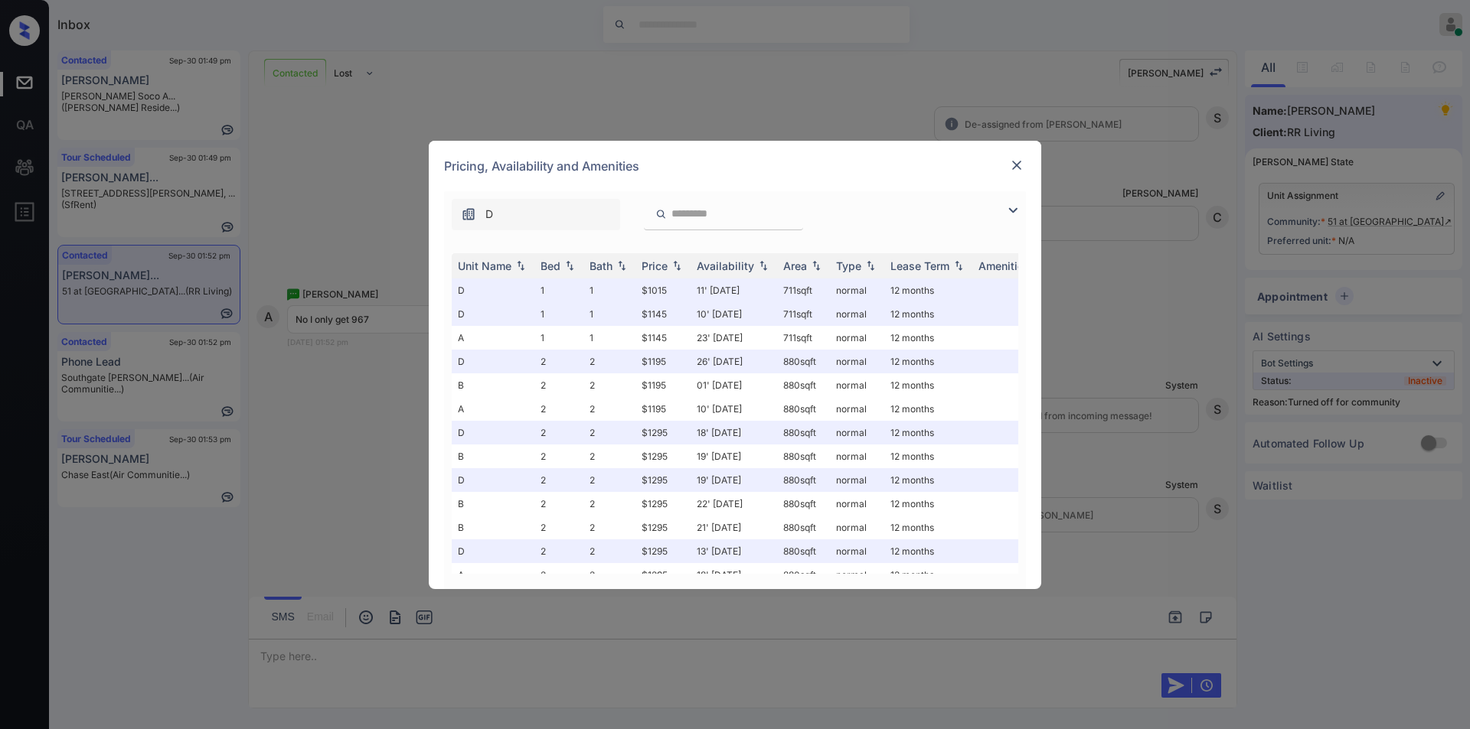
click at [1013, 209] on img at bounding box center [1012, 210] width 18 height 18
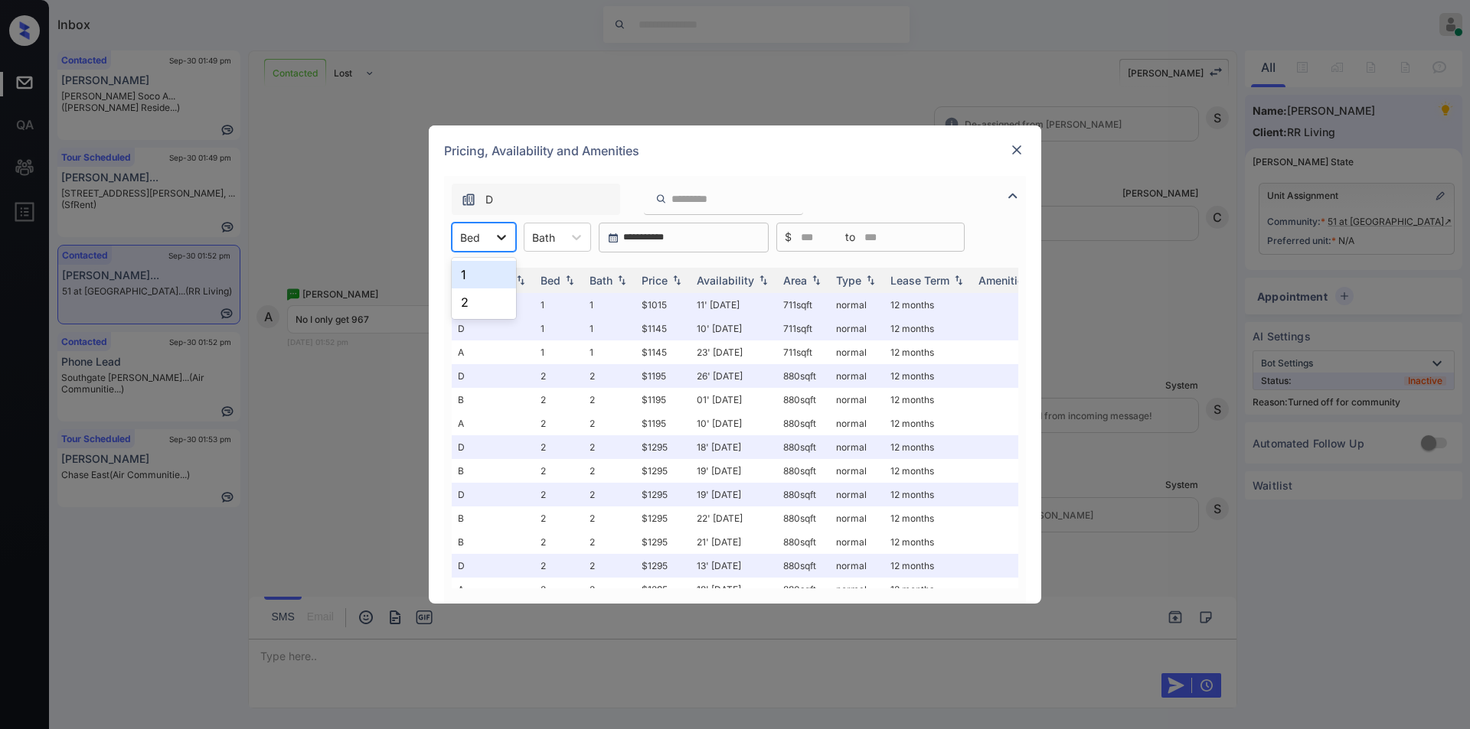
click at [494, 239] on icon at bounding box center [501, 237] width 15 height 15
click at [477, 274] on div "1" at bounding box center [484, 275] width 64 height 28
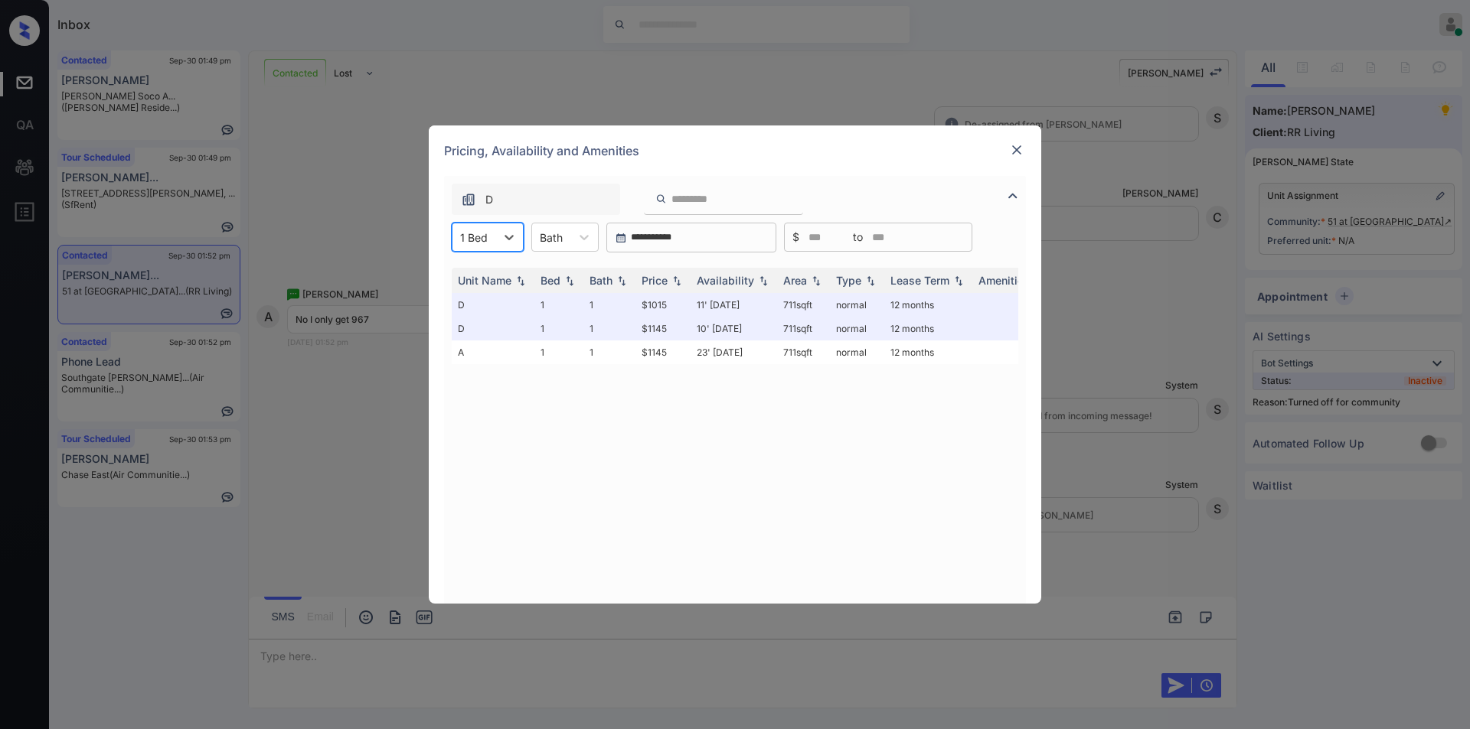
click at [1016, 153] on img at bounding box center [1016, 149] width 15 height 15
